Goal: Use online tool/utility

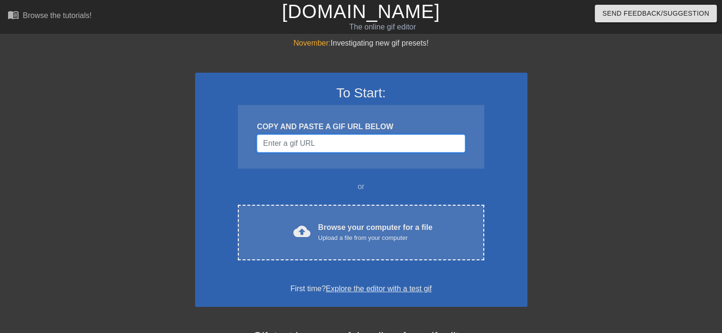
click at [350, 144] on input "Username" at bounding box center [361, 143] width 208 height 18
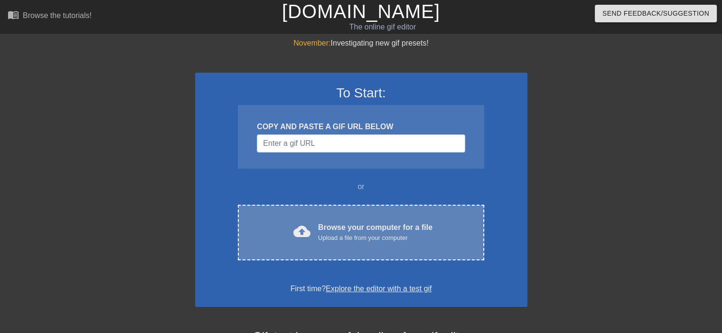
click at [336, 222] on div "Browse your computer for a file Upload a file from your computer" at bounding box center [375, 232] width 114 height 21
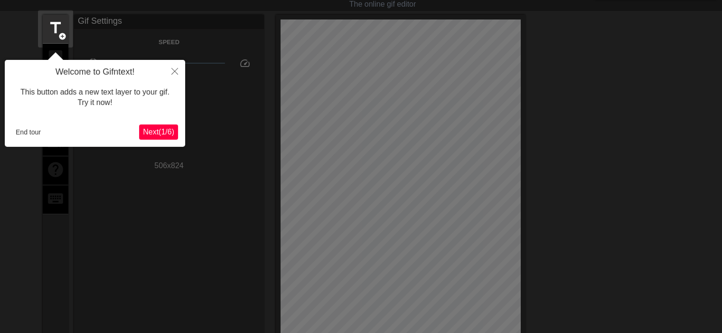
scroll to position [70, 0]
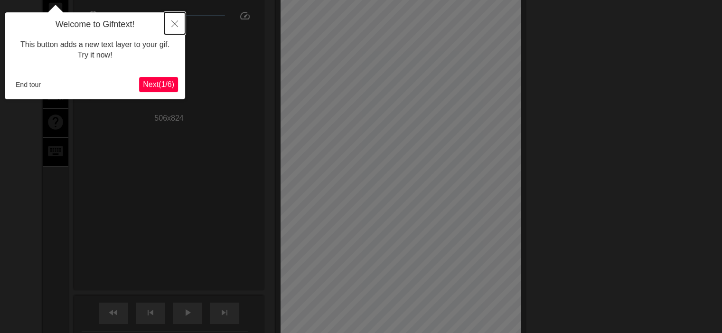
click at [176, 19] on button "Close" at bounding box center [174, 23] width 21 height 22
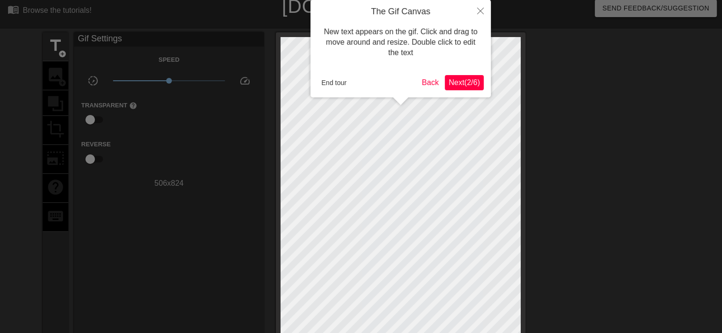
scroll to position [0, 0]
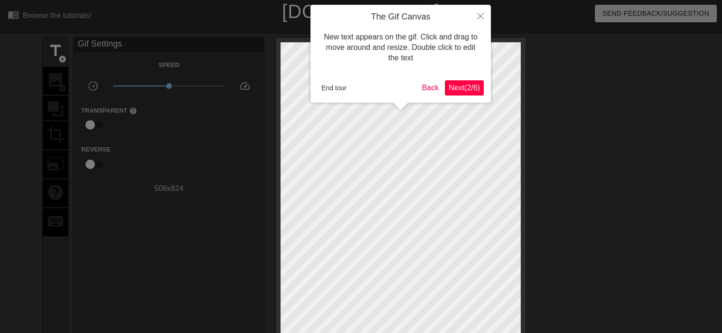
click at [480, 89] on button "Next ( 2 / 6 )" at bounding box center [464, 87] width 39 height 15
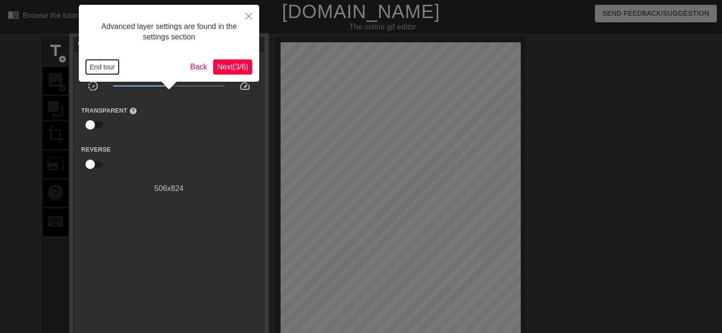
click at [94, 67] on button "End tour" at bounding box center [102, 67] width 33 height 14
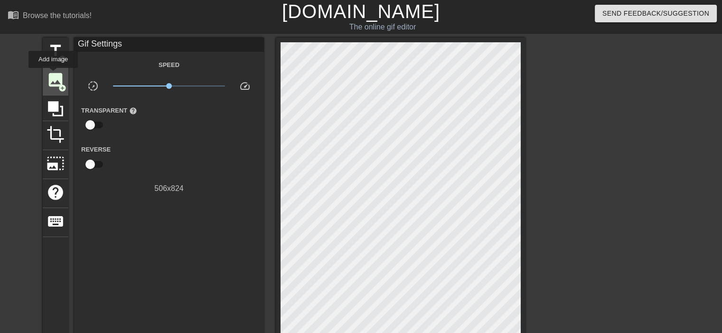
click at [53, 76] on span "image" at bounding box center [56, 80] width 18 height 18
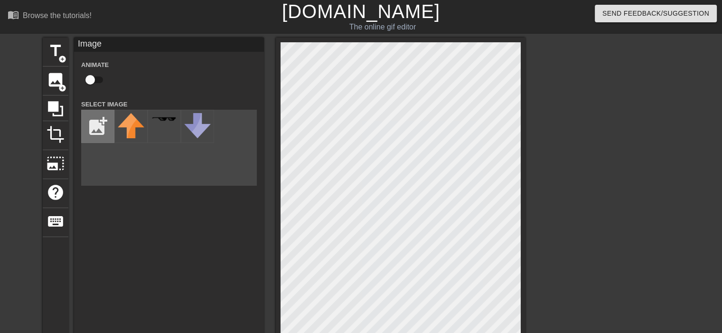
click at [97, 120] on input "file" at bounding box center [98, 126] width 32 height 32
type input "C:\fakepath\photo_2025-08-24_03-53-55-Photoroom.png"
click at [93, 139] on div "title add_circle image add_circle crop photo_size_select_large help keyboard Im…" at bounding box center [284, 241] width 483 height 406
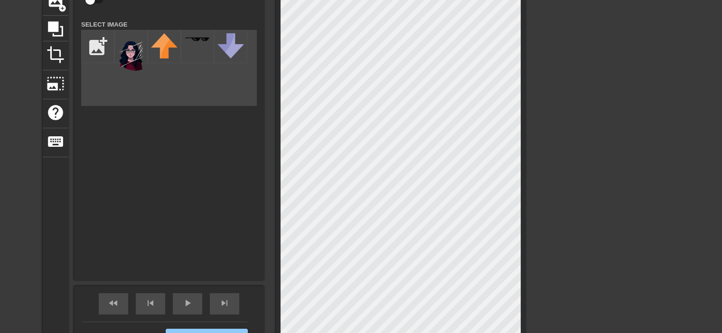
scroll to position [78, 0]
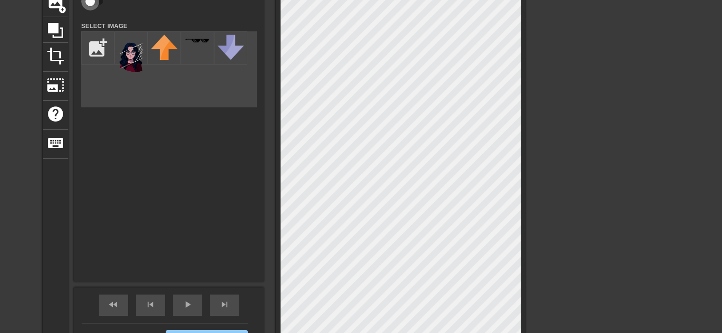
click at [100, 1] on input "checkbox" at bounding box center [90, 1] width 54 height 18
checkbox input "true"
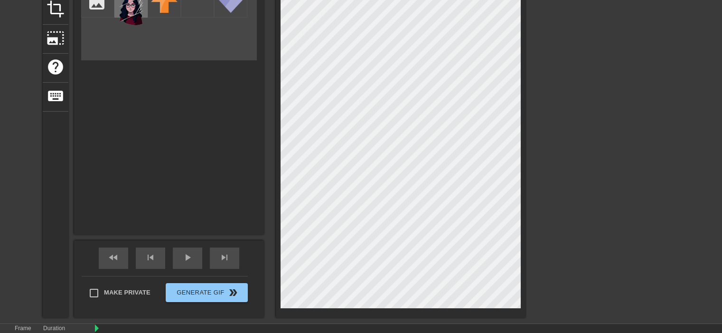
scroll to position [173, 0]
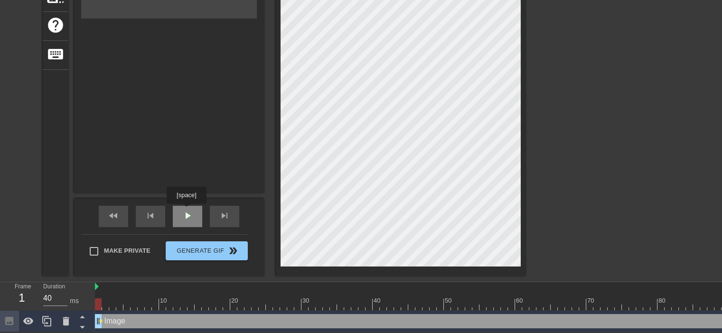
click at [186, 210] on span "play_arrow" at bounding box center [187, 215] width 11 height 11
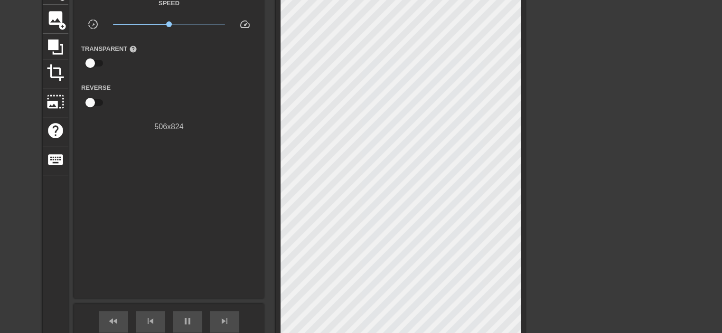
scroll to position [78, 0]
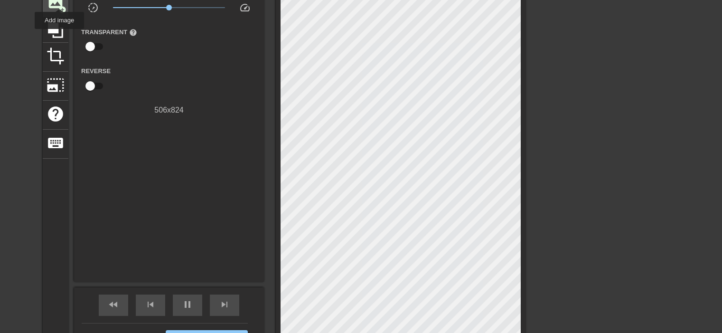
click at [59, 0] on span "image" at bounding box center [56, 1] width 18 height 18
click at [52, 19] on div at bounding box center [56, 30] width 26 height 26
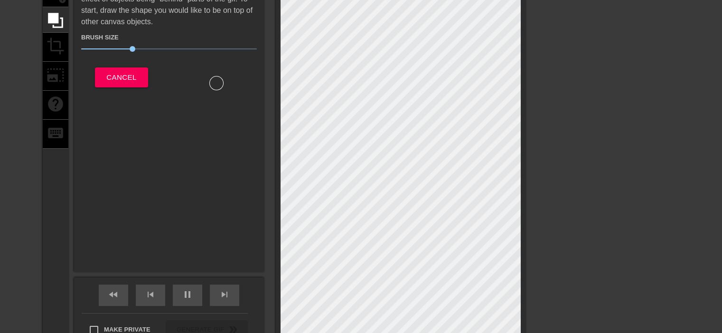
scroll to position [126, 0]
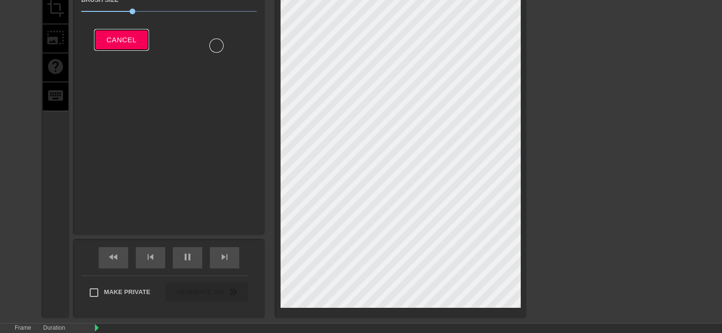
click at [128, 34] on span "Cancel" at bounding box center [121, 40] width 30 height 12
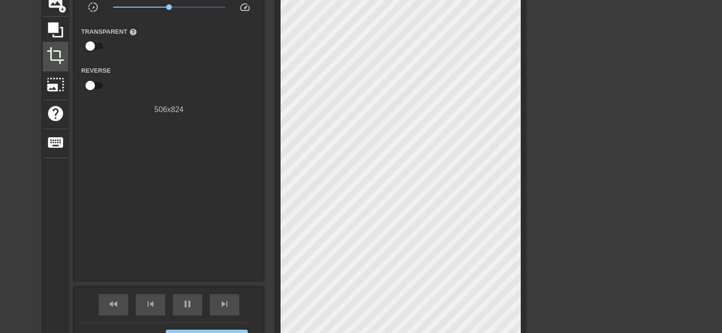
scroll to position [78, 0]
click at [49, 27] on icon at bounding box center [55, 30] width 15 height 15
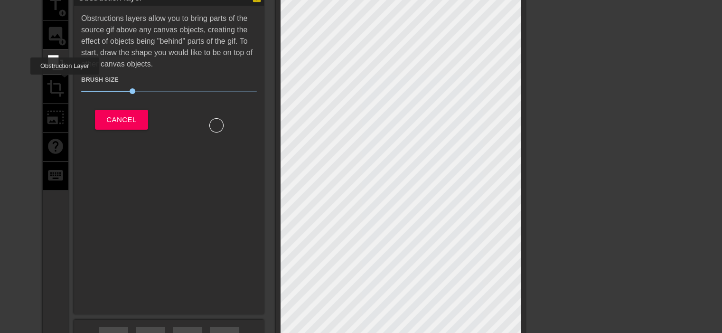
scroll to position [31, 0]
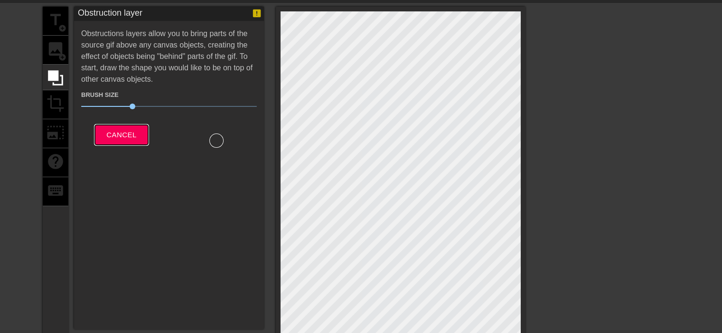
click at [123, 129] on span "Cancel" at bounding box center [121, 135] width 30 height 12
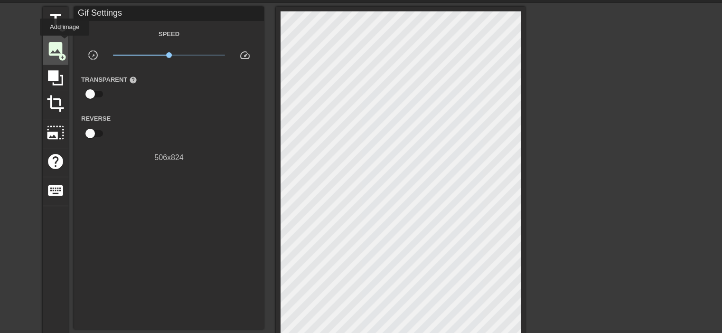
click at [65, 42] on div "image add_circle" at bounding box center [56, 50] width 26 height 29
click at [112, 156] on div "title add_circle image add_circle crop photo_size_select_large help keyboard Gi…" at bounding box center [284, 210] width 483 height 406
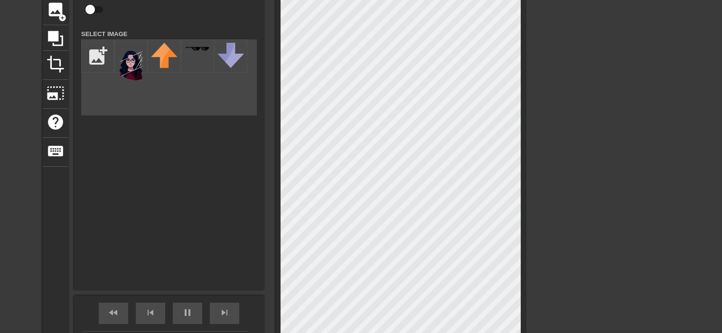
scroll to position [126, 0]
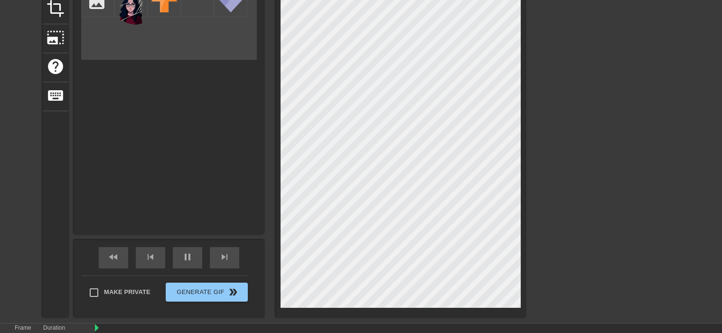
click at [722, 227] on html "menu_book Browse the tutorials! [DOMAIN_NAME] The online gif editor Send Feedba…" at bounding box center [361, 145] width 722 height 542
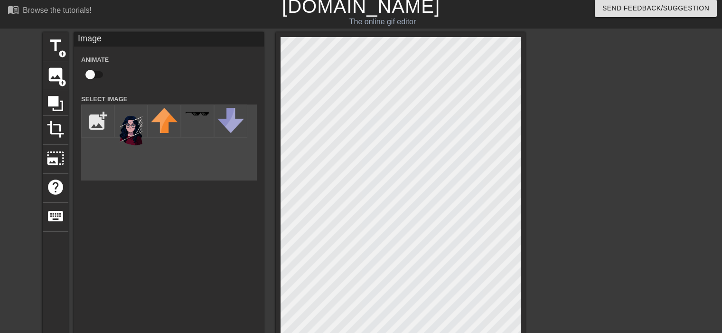
scroll to position [0, 0]
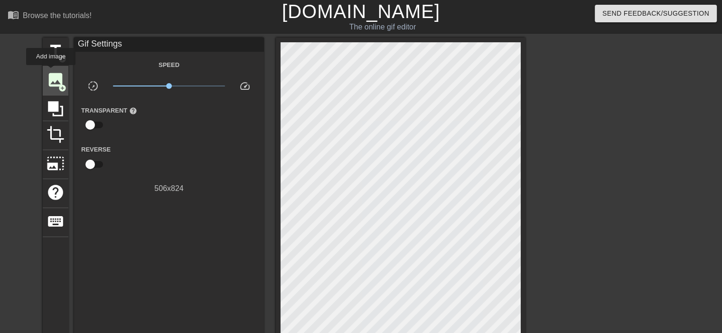
click at [53, 72] on span "image" at bounding box center [56, 80] width 18 height 18
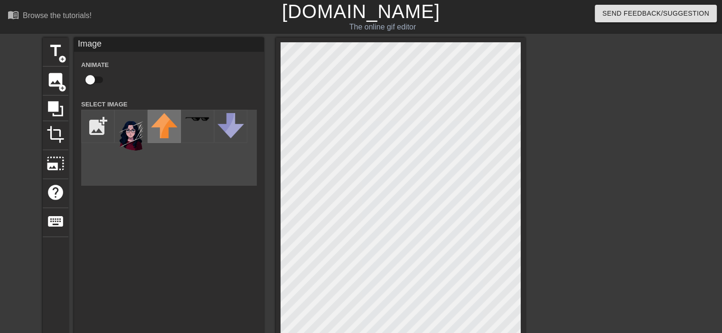
click at [162, 121] on img at bounding box center [164, 125] width 27 height 25
click at [141, 152] on img at bounding box center [131, 133] width 27 height 40
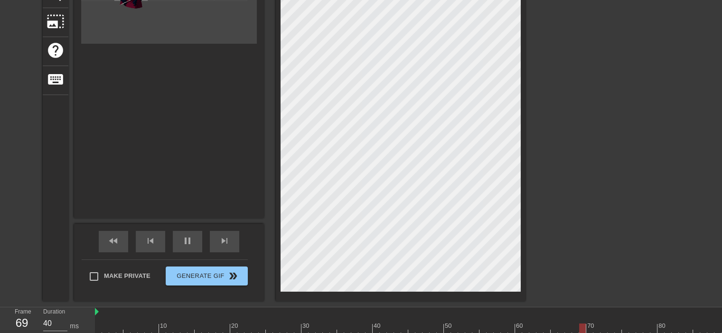
scroll to position [142, 0]
drag, startPoint x: 128, startPoint y: 136, endPoint x: 547, endPoint y: 314, distance: 454.6
click at [547, 314] on div "menu_book Browse the tutorials! [DOMAIN_NAME] The online gif editor Send Feedba…" at bounding box center [361, 139] width 722 height 563
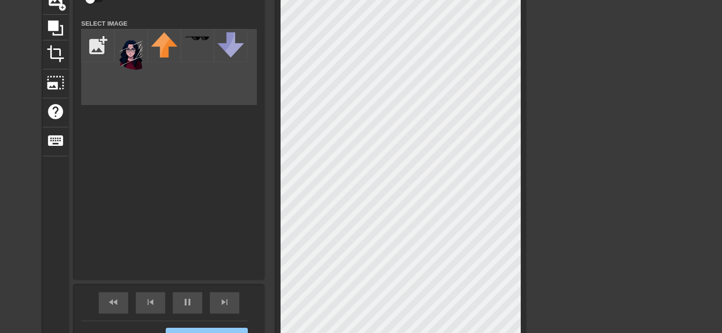
scroll to position [47, 0]
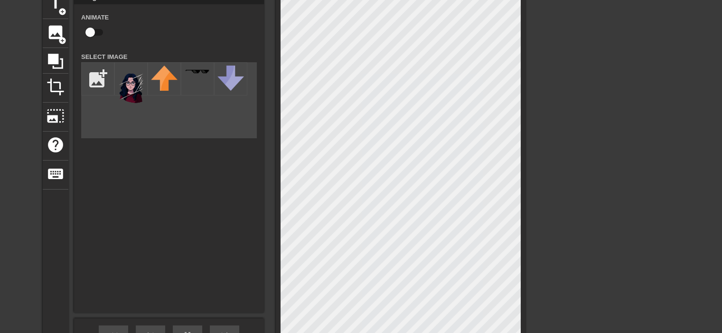
type input "40"
